Goal: Task Accomplishment & Management: Use online tool/utility

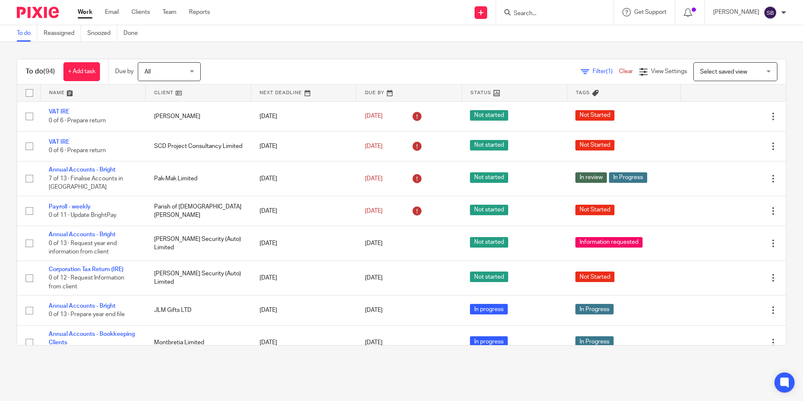
click at [530, 10] on input "Search" at bounding box center [551, 14] width 76 height 8
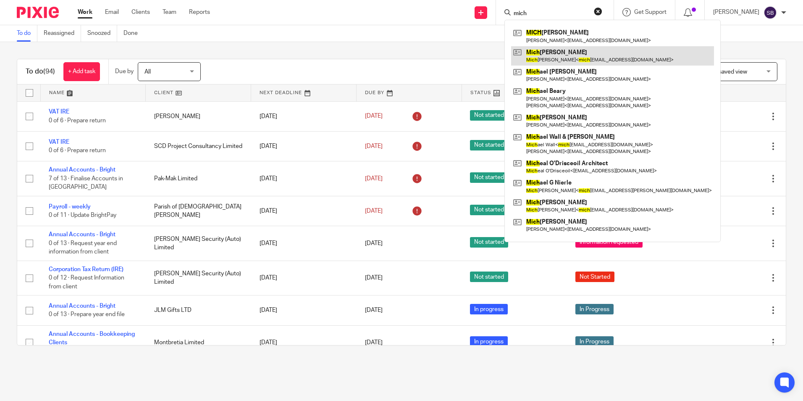
type input "mich"
click at [570, 57] on link at bounding box center [612, 55] width 203 height 19
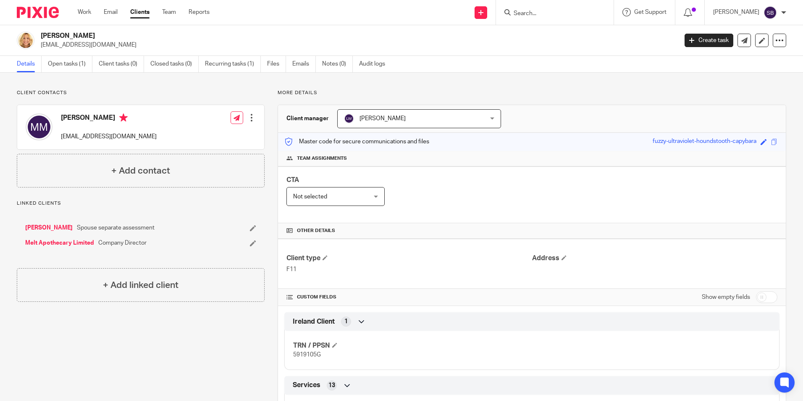
click at [489, 118] on div "Liam Whelan Liam Whelan" at bounding box center [419, 118] width 164 height 19
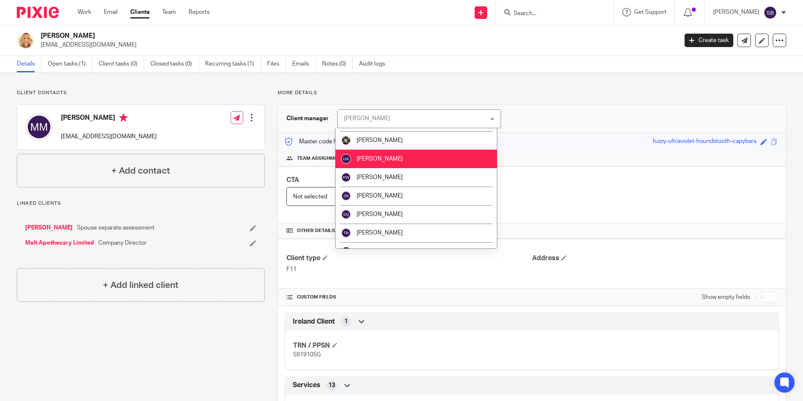
scroll to position [92, 0]
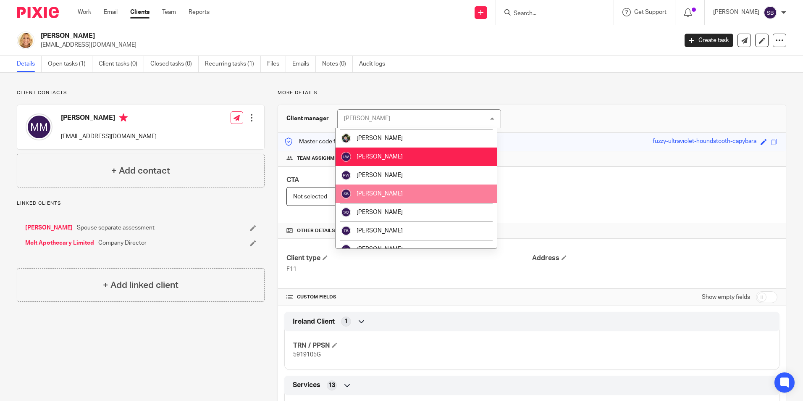
click at [388, 194] on span "[PERSON_NAME]" at bounding box center [380, 194] width 46 height 6
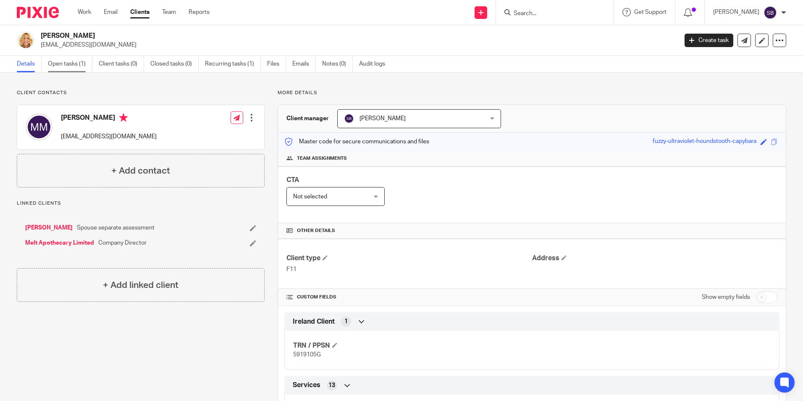
click at [75, 65] on link "Open tasks (1)" at bounding box center [70, 64] width 45 height 16
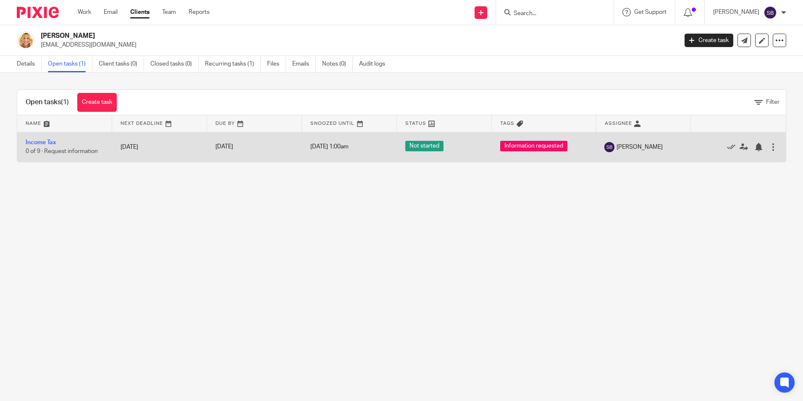
click at [45, 138] on td "Income Tax 0 of 9 · Request information" at bounding box center [64, 147] width 95 height 30
click at [46, 144] on link "Income Tax" at bounding box center [41, 142] width 30 height 6
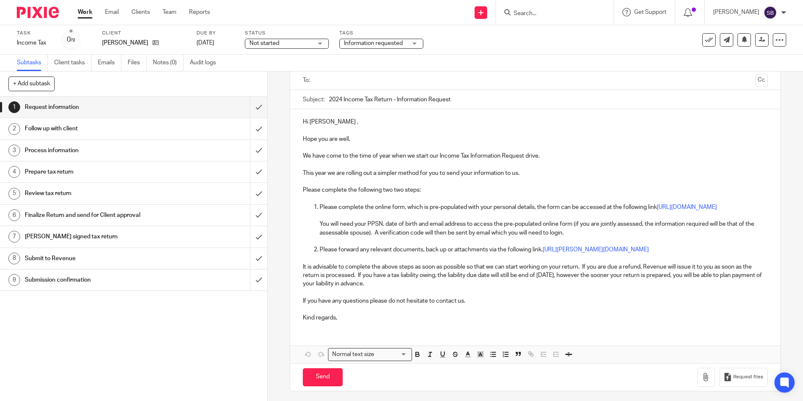
scroll to position [56, 0]
click at [90, 130] on h1 "Follow up with client" at bounding box center [97, 128] width 144 height 13
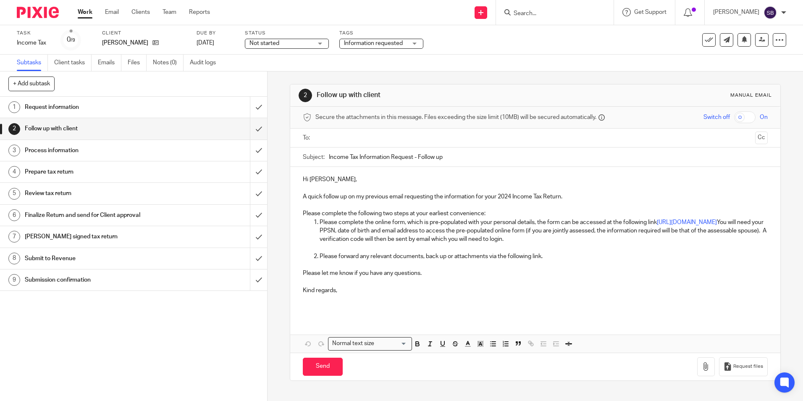
click at [83, 107] on h1 "Request information" at bounding box center [97, 107] width 144 height 13
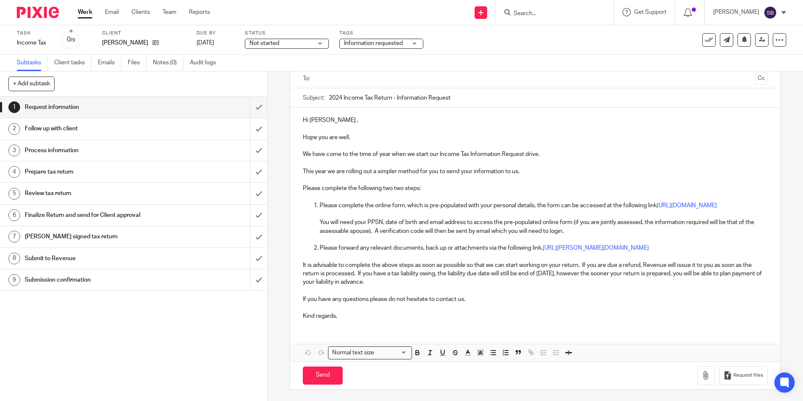
scroll to position [69, 0]
click at [163, 60] on link "Notes (0)" at bounding box center [168, 63] width 31 height 16
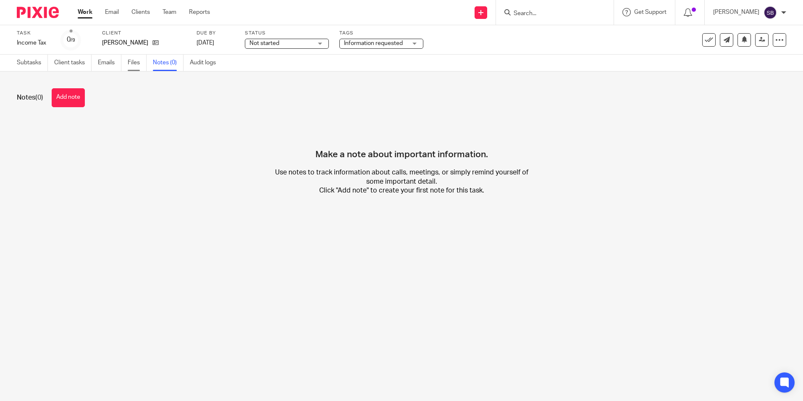
click at [142, 62] on link "Files" at bounding box center [137, 63] width 19 height 16
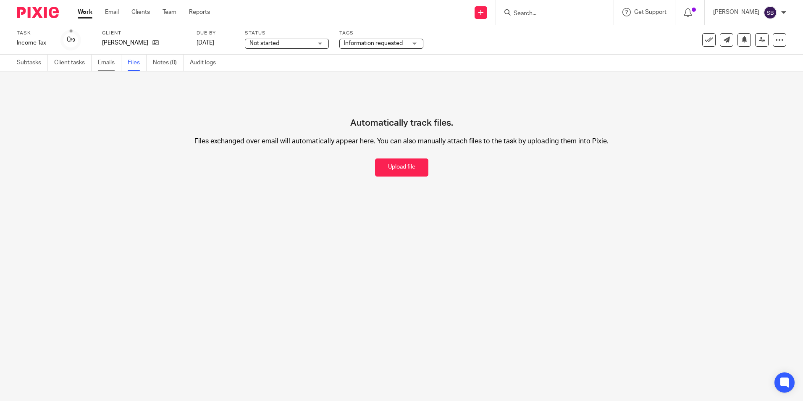
click at [115, 60] on link "Emails" at bounding box center [110, 63] width 24 height 16
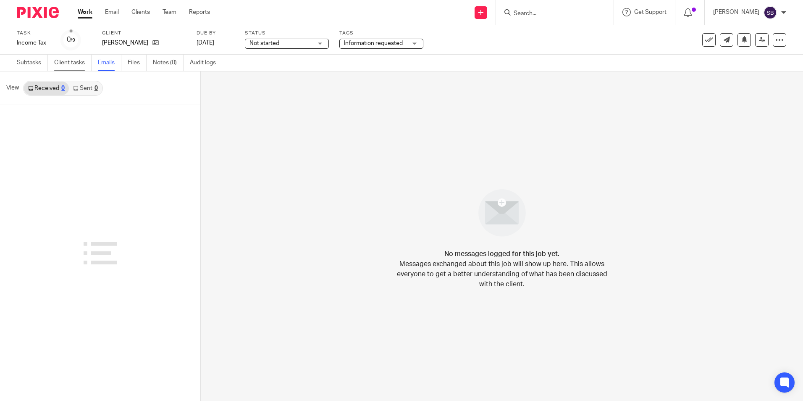
click at [79, 59] on link "Client tasks" at bounding box center [72, 63] width 37 height 16
